Goal: Transaction & Acquisition: Subscribe to service/newsletter

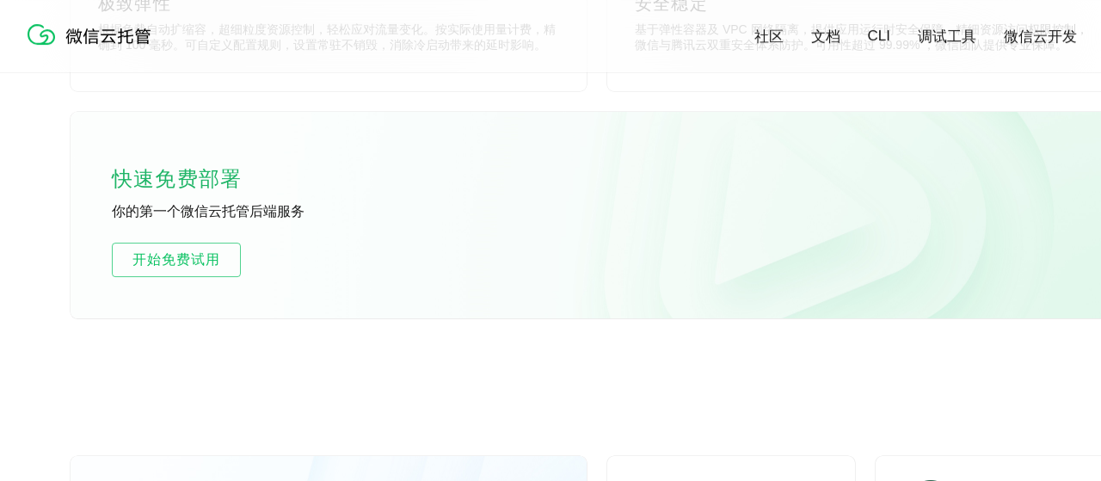
scroll to position [1066, 0]
click at [190, 261] on span "开始免费试用" at bounding box center [176, 258] width 127 height 21
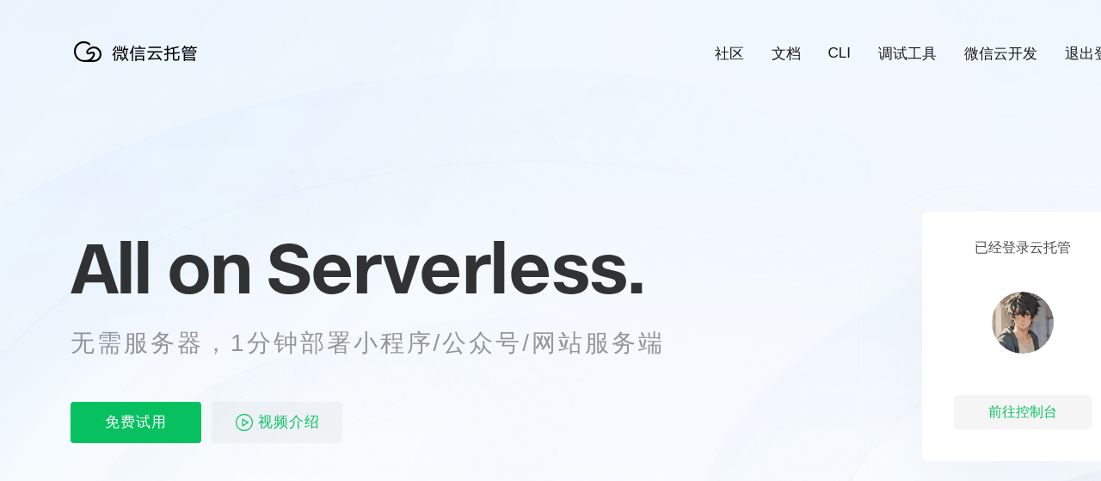
click at [1078, 61] on link "退出登录" at bounding box center [1094, 54] width 58 height 20
